Goal: Obtain resource: Obtain resource

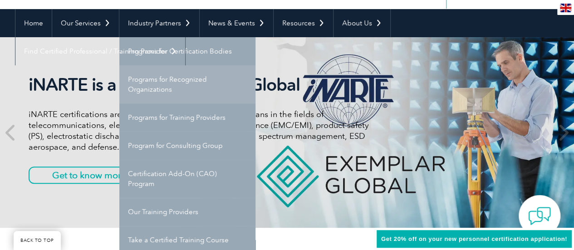
scroll to position [91, 0]
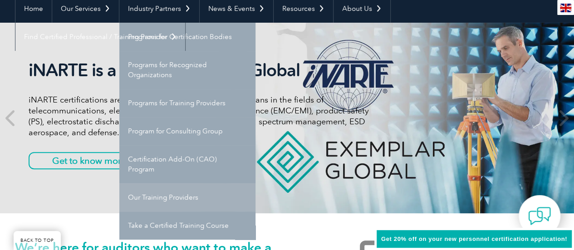
click at [190, 202] on link "Our Training Providers" at bounding box center [187, 197] width 136 height 28
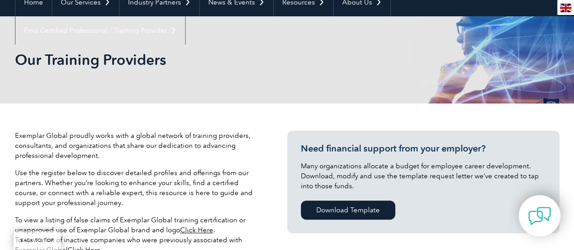
scroll to position [136, 0]
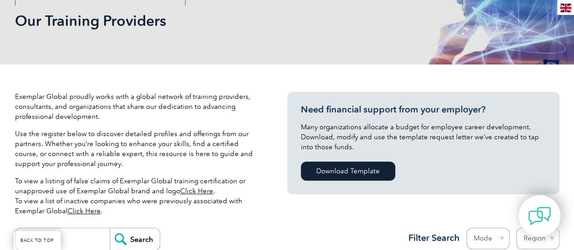
click at [200, 190] on link "Click Here" at bounding box center [196, 191] width 33 height 8
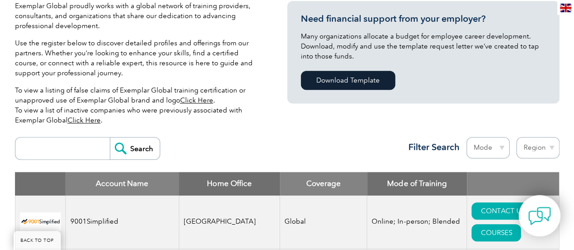
click at [89, 122] on link "Click Here" at bounding box center [84, 120] width 33 height 8
click at [55, 144] on input "search" at bounding box center [65, 148] width 90 height 22
click at [145, 149] on input "Search" at bounding box center [135, 148] width 50 height 22
click at [72, 153] on input "malaysia" at bounding box center [65, 148] width 90 height 22
drag, startPoint x: 52, startPoint y: 149, endPoint x: 0, endPoint y: 149, distance: 51.7
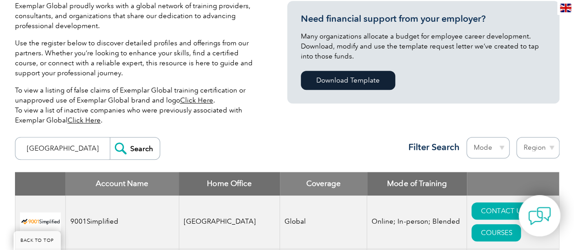
type input "sincera"
click at [110, 137] on input "Search" at bounding box center [135, 148] width 50 height 22
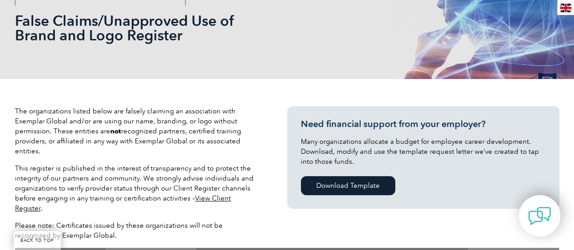
scroll to position [91, 0]
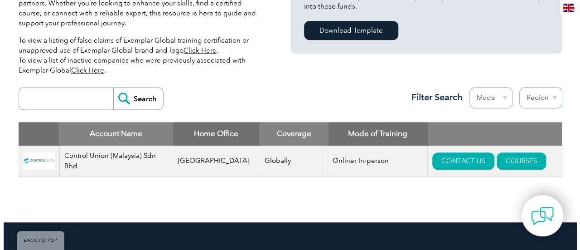
scroll to position [317, 0]
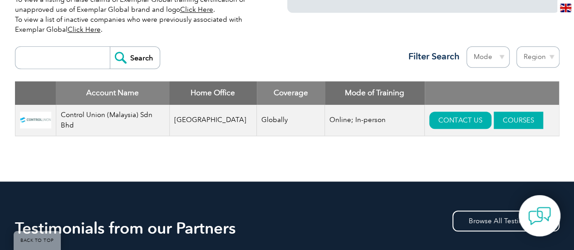
click at [501, 120] on link "COURSES" at bounding box center [517, 120] width 49 height 17
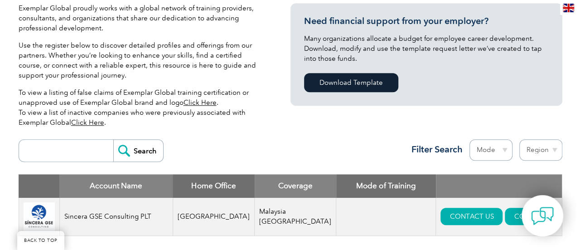
scroll to position [272, 0]
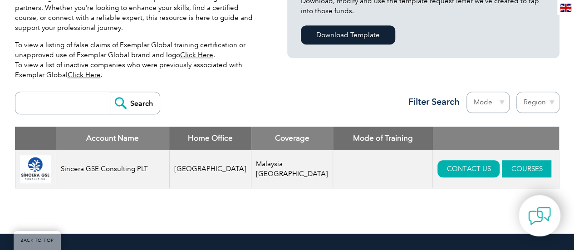
click at [501, 169] on link "COURSES" at bounding box center [525, 168] width 49 height 17
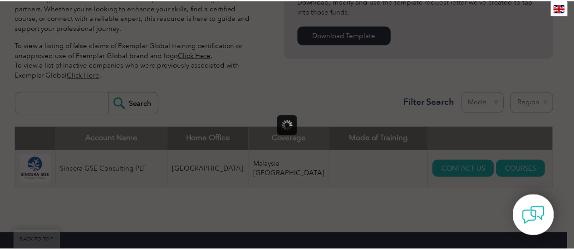
scroll to position [0, 0]
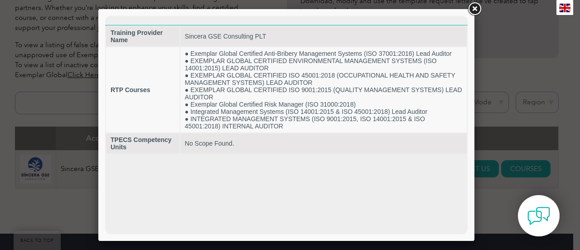
click at [478, 6] on link at bounding box center [475, 9] width 16 height 16
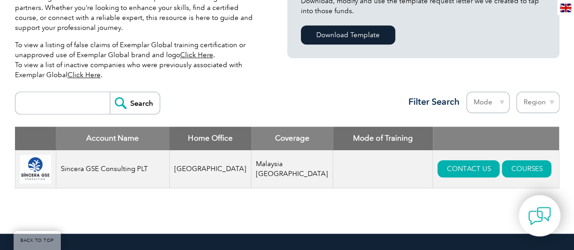
click at [82, 102] on input "search" at bounding box center [65, 103] width 90 height 22
click at [553, 104] on select "Region Australia Bahrain Bangladesh Brazil Canada Colombia Dominican Republic E…" at bounding box center [537, 102] width 43 height 21
select select "Malaysia"
click at [516, 92] on select "Region Australia Bahrain Bangladesh Brazil Canada Colombia Dominican Republic E…" at bounding box center [537, 102] width 43 height 21
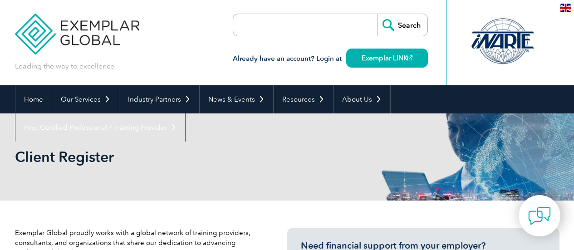
select select "[GEOGRAPHIC_DATA]"
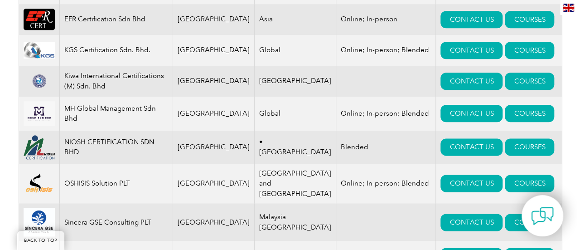
scroll to position [499, 0]
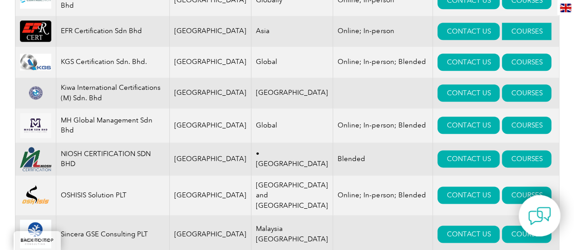
click at [505, 31] on link "COURSES" at bounding box center [525, 31] width 49 height 17
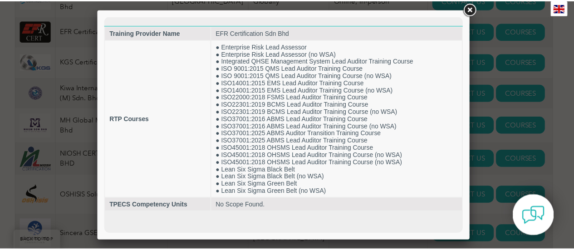
scroll to position [0, 0]
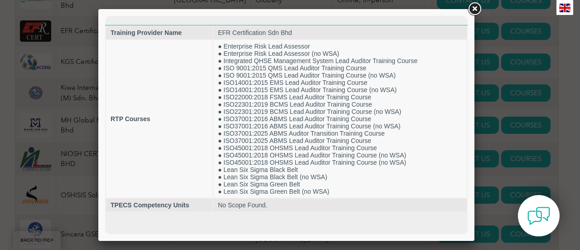
click at [477, 7] on link at bounding box center [475, 9] width 16 height 16
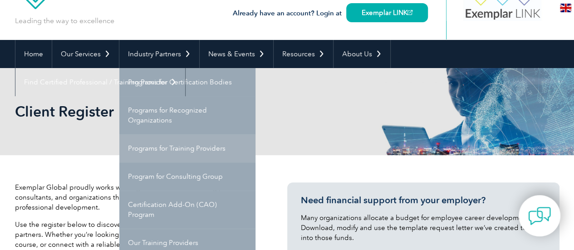
scroll to position [91, 0]
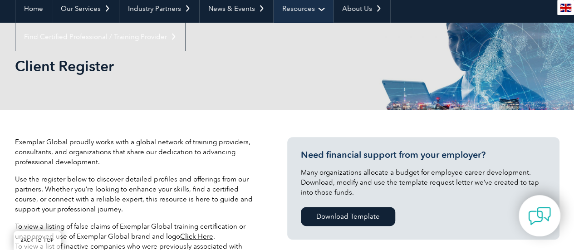
click at [316, 9] on link "Resources" at bounding box center [302, 9] width 59 height 28
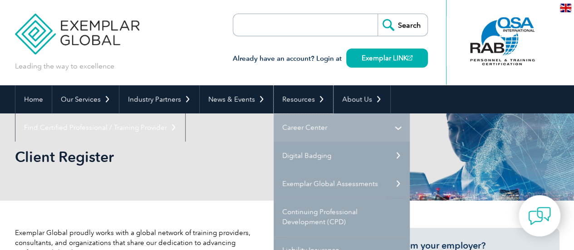
scroll to position [45, 0]
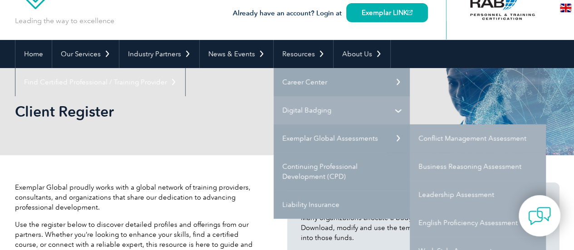
click at [304, 106] on link "Digital Badging" at bounding box center [341, 110] width 136 height 28
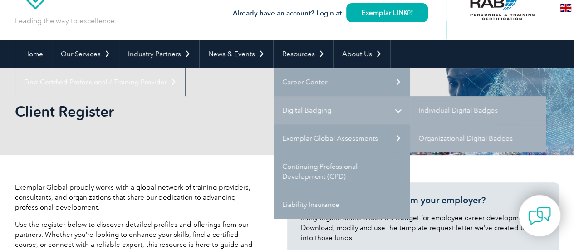
scroll to position [0, 0]
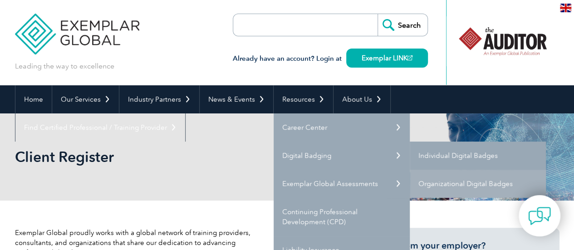
click at [481, 152] on link "Individual Digital Badges" at bounding box center [477, 155] width 136 height 28
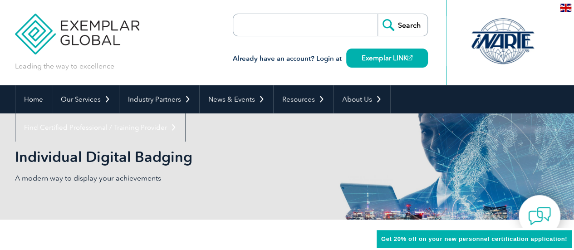
click at [286, 21] on input "search" at bounding box center [285, 25] width 95 height 22
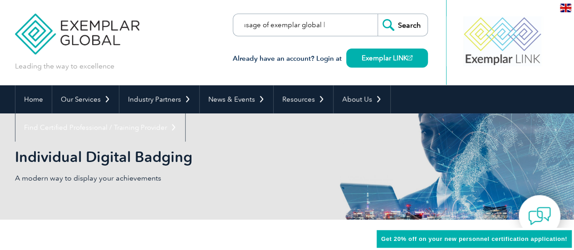
scroll to position [0, 15]
type input "usage of exemplar global logo"
click at [377, 14] on input "Search" at bounding box center [402, 25] width 50 height 22
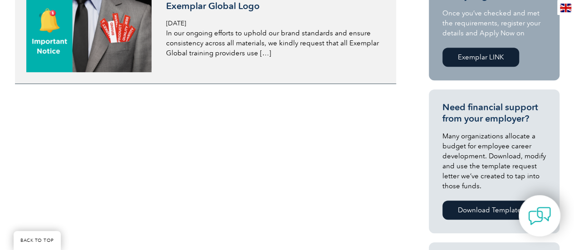
scroll to position [227, 0]
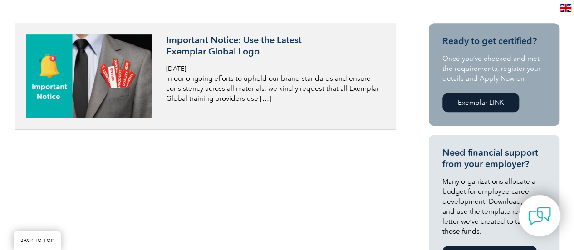
click at [214, 29] on link "Important Notice: Use the Latest Exemplar Global Logo Wednesday, May 8th, 2024 …" at bounding box center [205, 76] width 381 height 106
click at [209, 42] on h3 "Important Notice: Use the Latest Exemplar Global Logo" at bounding box center [273, 45] width 215 height 23
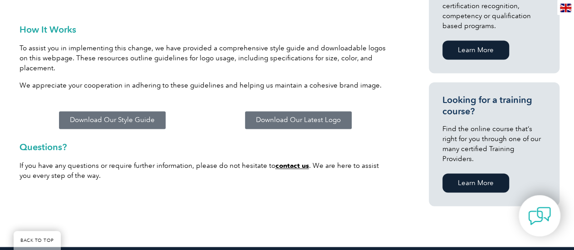
scroll to position [635, 0]
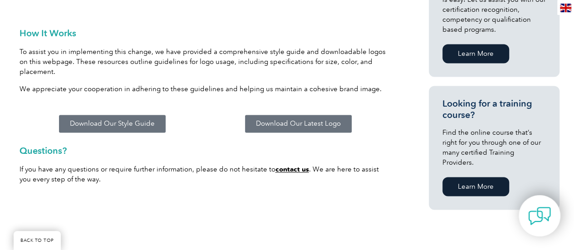
click at [304, 120] on span "Download Our Latest Logo" at bounding box center [298, 123] width 85 height 7
click at [105, 120] on span "Download Our Style Guide" at bounding box center [112, 123] width 85 height 7
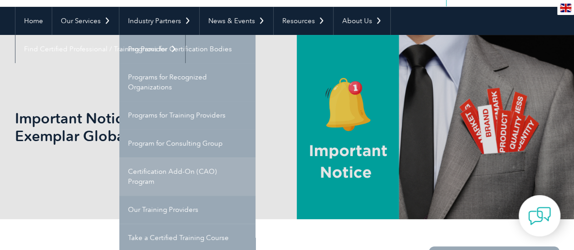
scroll to position [91, 0]
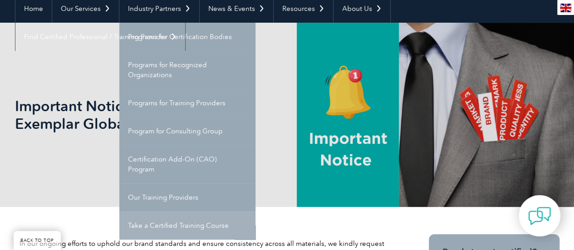
click at [202, 222] on link "Take a Certified Training Course" at bounding box center [187, 225] width 136 height 28
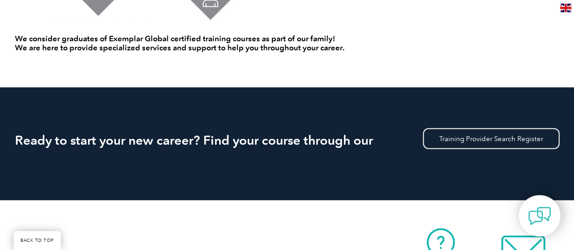
scroll to position [771, 0]
